Goal: Transaction & Acquisition: Subscribe to service/newsletter

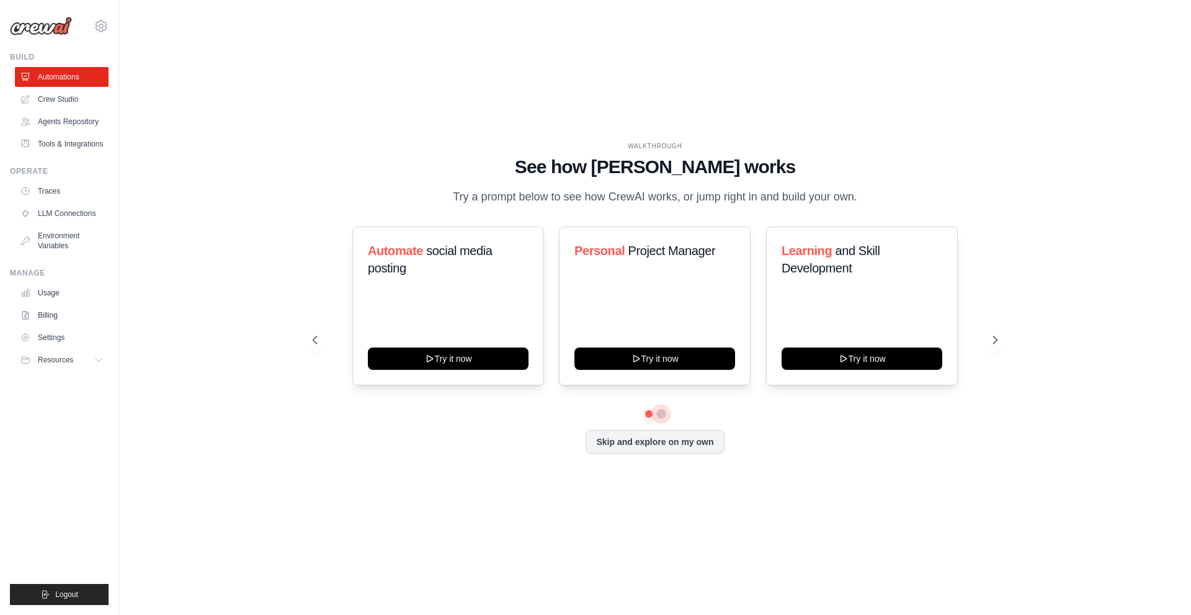
click at [658, 410] on button at bounding box center [661, 414] width 10 height 10
click at [647, 413] on button at bounding box center [648, 413] width 9 height 9
click at [101, 24] on icon at bounding box center [101, 26] width 15 height 15
click at [140, 76] on span "Settings" at bounding box center [155, 77] width 98 height 12
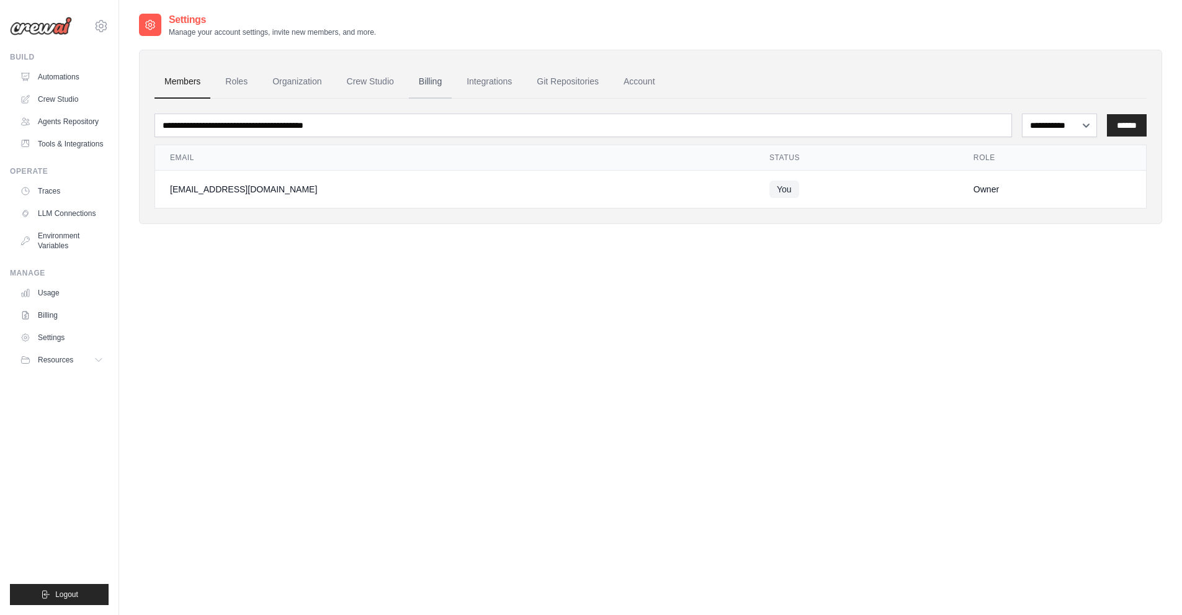
click at [435, 87] on link "Billing" at bounding box center [430, 81] width 43 height 33
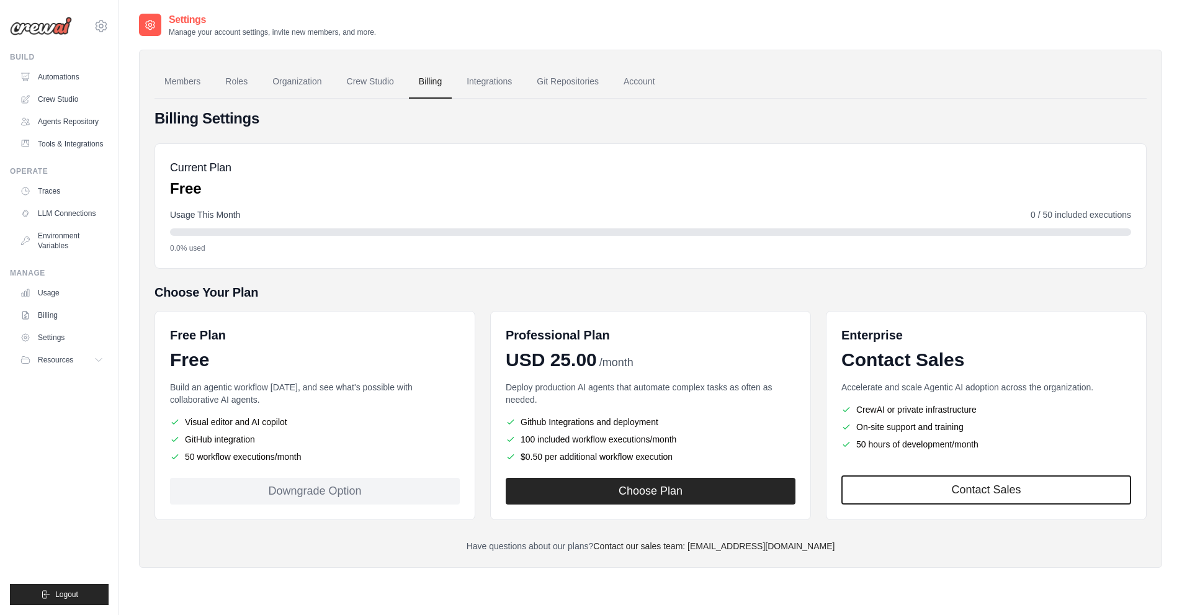
scroll to position [20, 0]
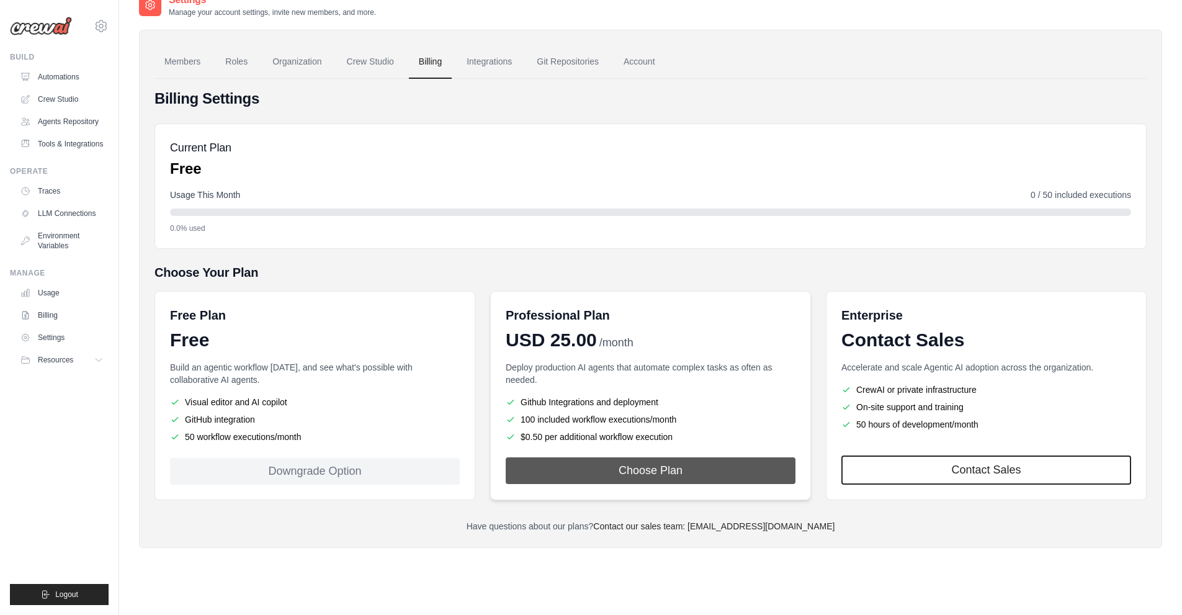
click at [616, 466] on button "Choose Plan" at bounding box center [651, 470] width 290 height 27
